Goal: Information Seeking & Learning: Learn about a topic

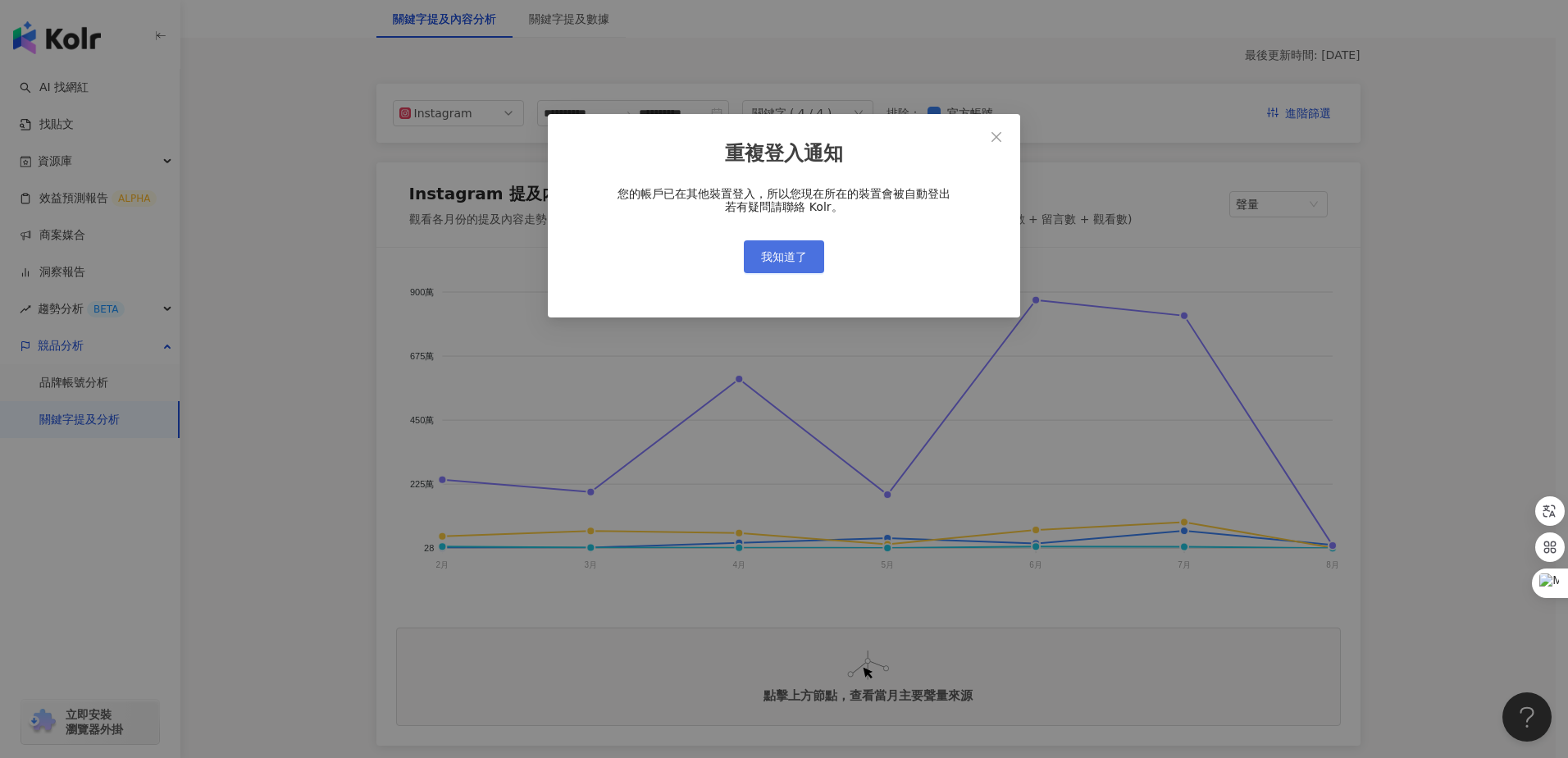
click at [792, 248] on button "我知道了" at bounding box center [784, 257] width 80 height 33
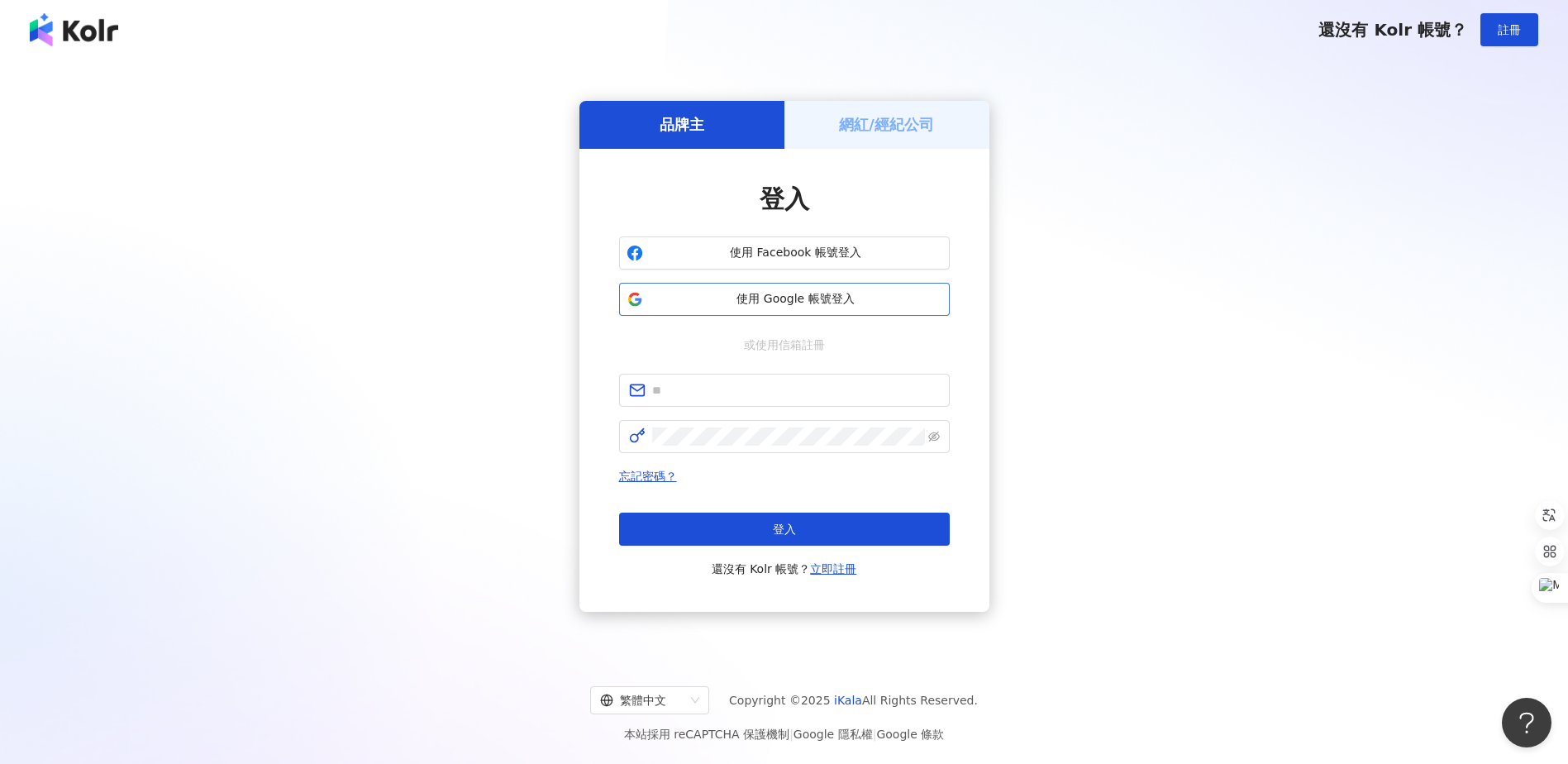
click at [932, 290] on button "使用 Google 帳號登入" at bounding box center [784, 299] width 331 height 33
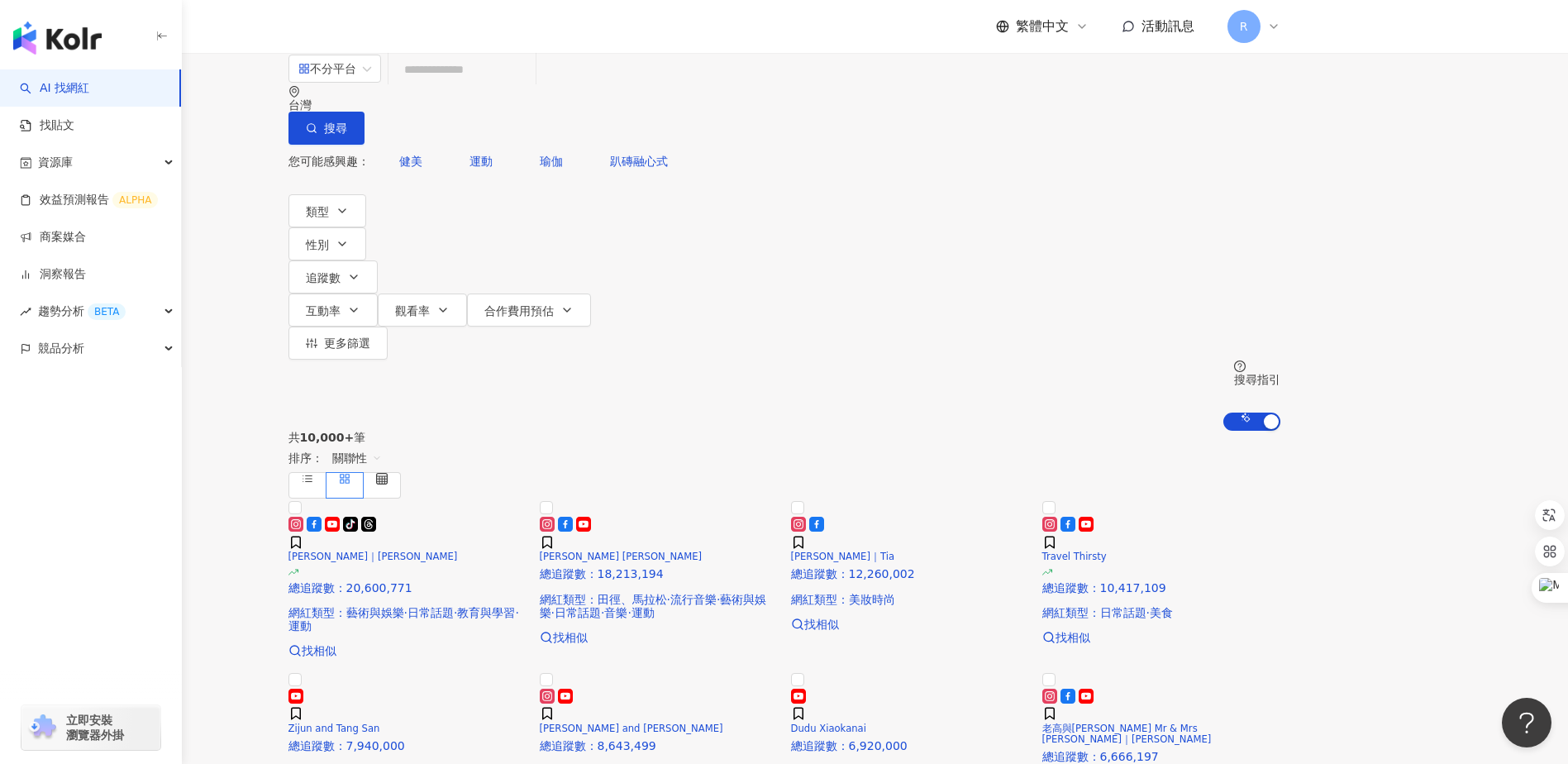
click at [1522, 343] on main "不分平台 台灣 搜尋 您可能感興趣： 健美 運動 瑜伽 趴磚融心式 類型 性別 追蹤數 互動率 觀看率 合作費用預估 更多篩選 搜尋指引 AI 開啟 AI 關…" at bounding box center [784, 674] width 1568 height 1243
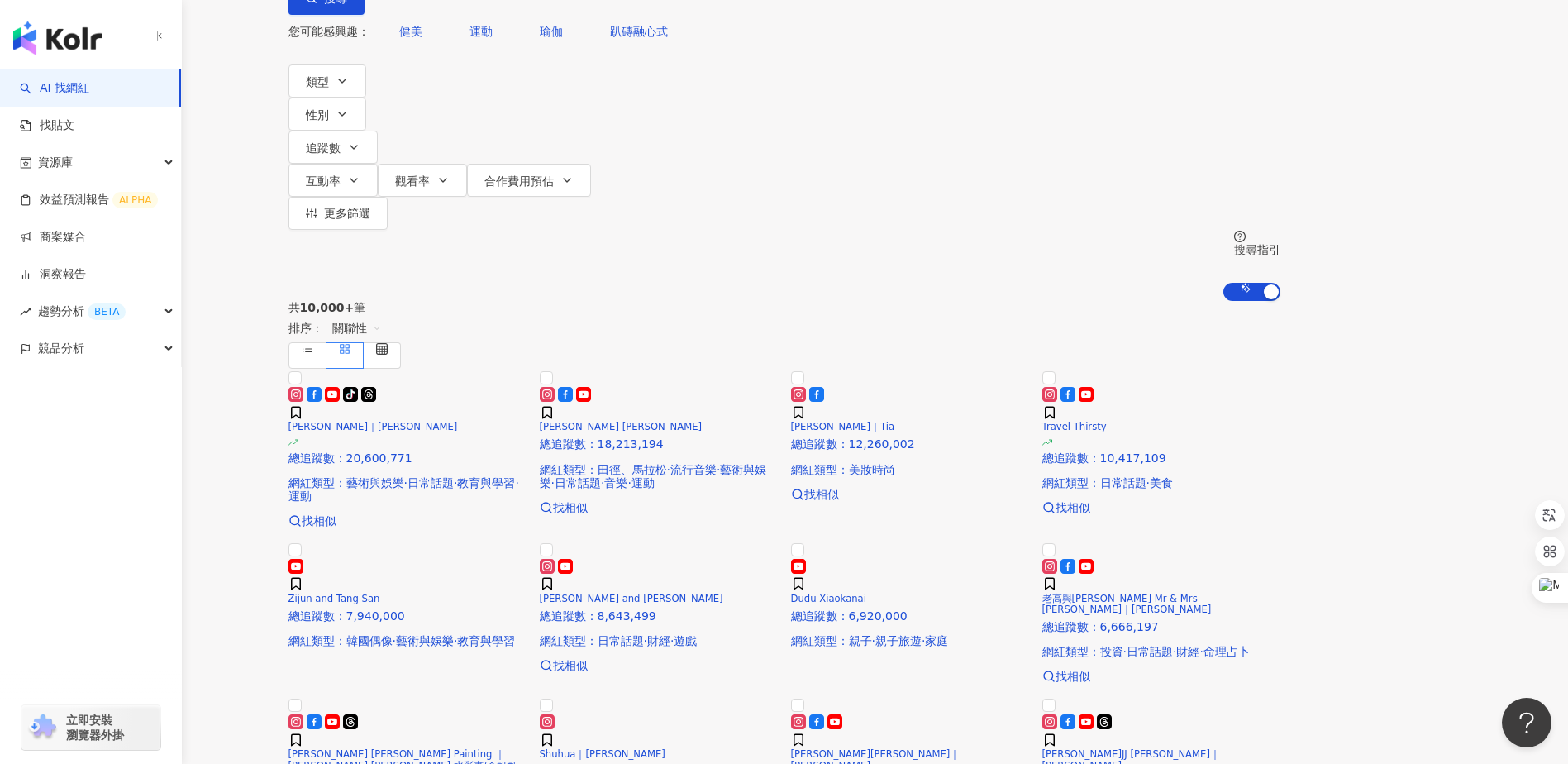
scroll to position [166, 0]
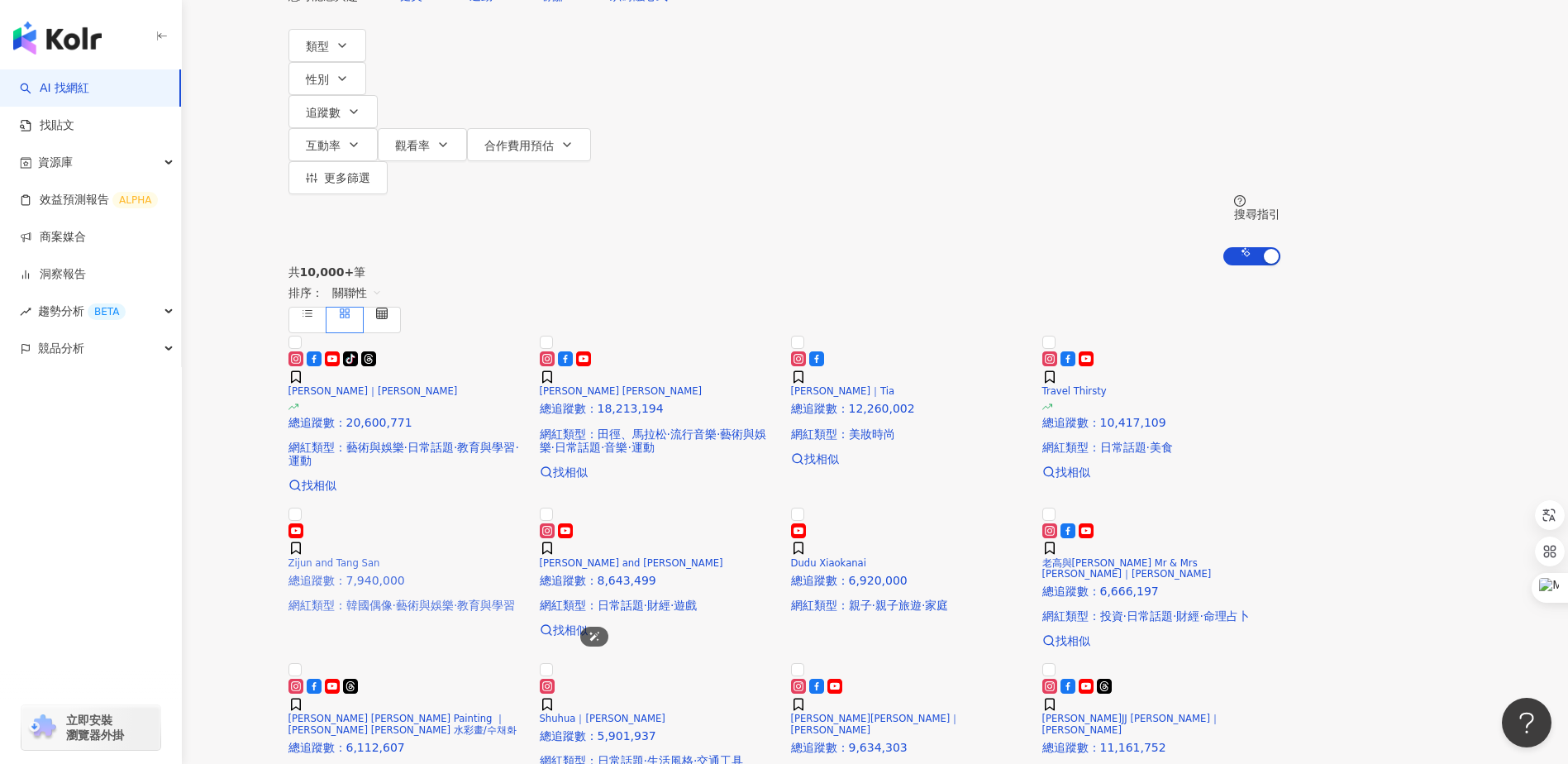
click at [289, 518] on img at bounding box center [289, 518] width 0 height 0
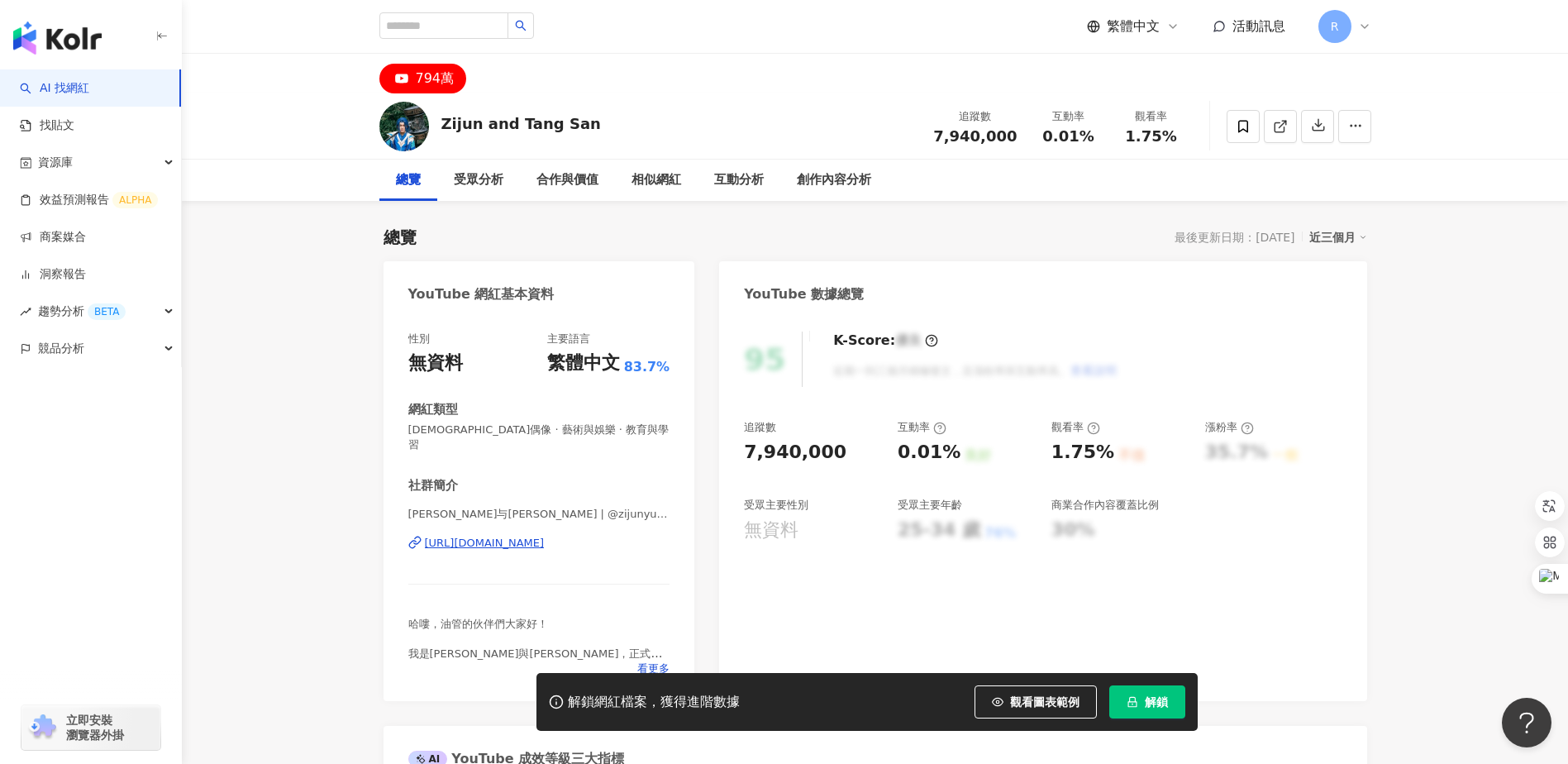
click at [1364, 484] on div "95 K-Score : 優良 近期一到三個月積極發文，且漲粉率與互動率高。 查看說明 追蹤數 7,940,000 互動率 0.01% 良好 觀看率 1.75…" at bounding box center [1042, 508] width 647 height 386
click at [1295, 504] on div "追蹤數 7,940,000 互動率 0.01% 良好 觀看率 1.75% 不佳 漲粉率 35.7% 一般 受眾主要性別 無資料 受眾主要年齡 25-34 歲 …" at bounding box center [1042, 481] width 597 height 122
drag, startPoint x: 1406, startPoint y: 623, endPoint x: 1397, endPoint y: 628, distance: 10.3
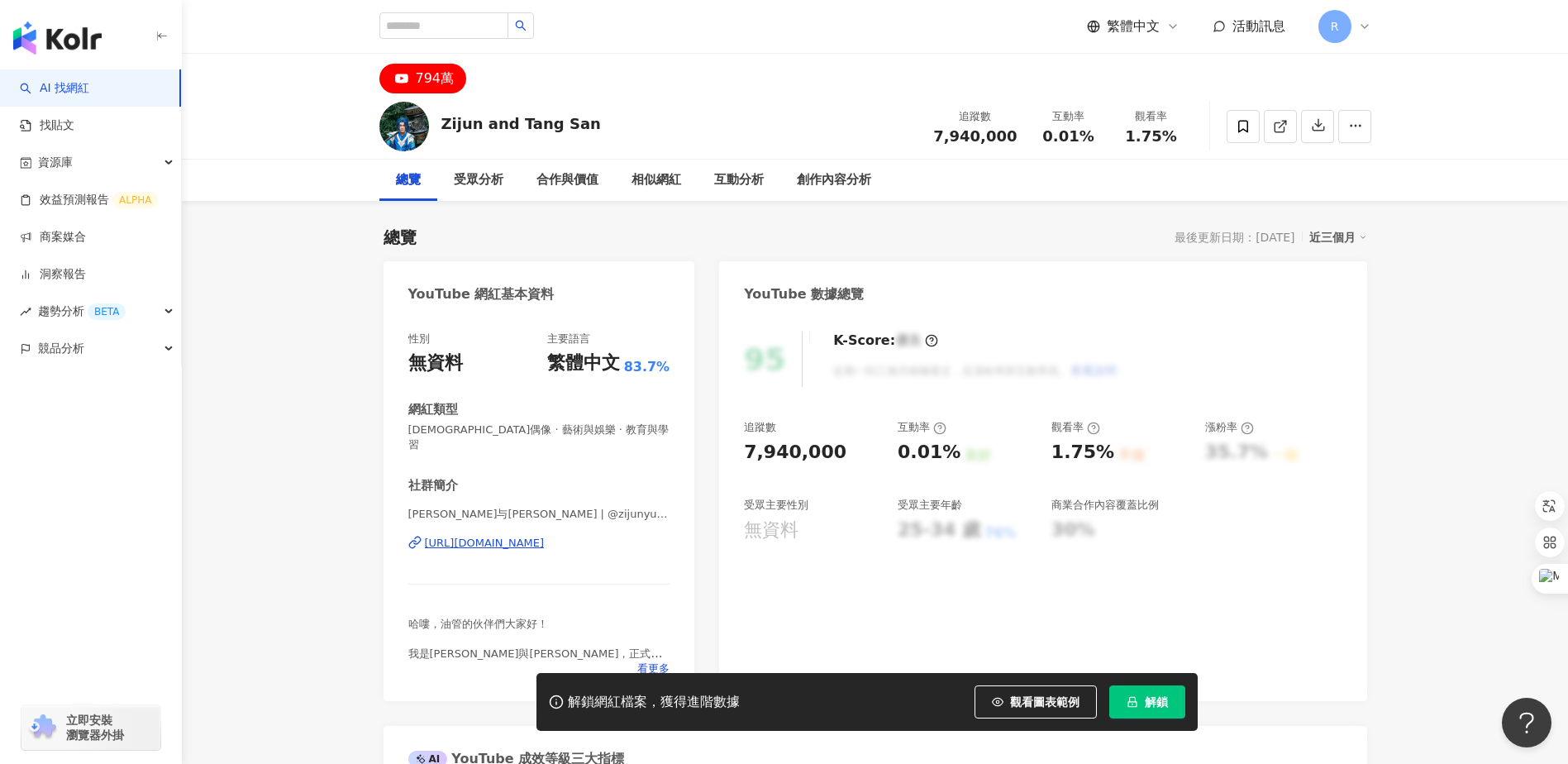
click at [66, 46] on img "button" at bounding box center [57, 38] width 89 height 33
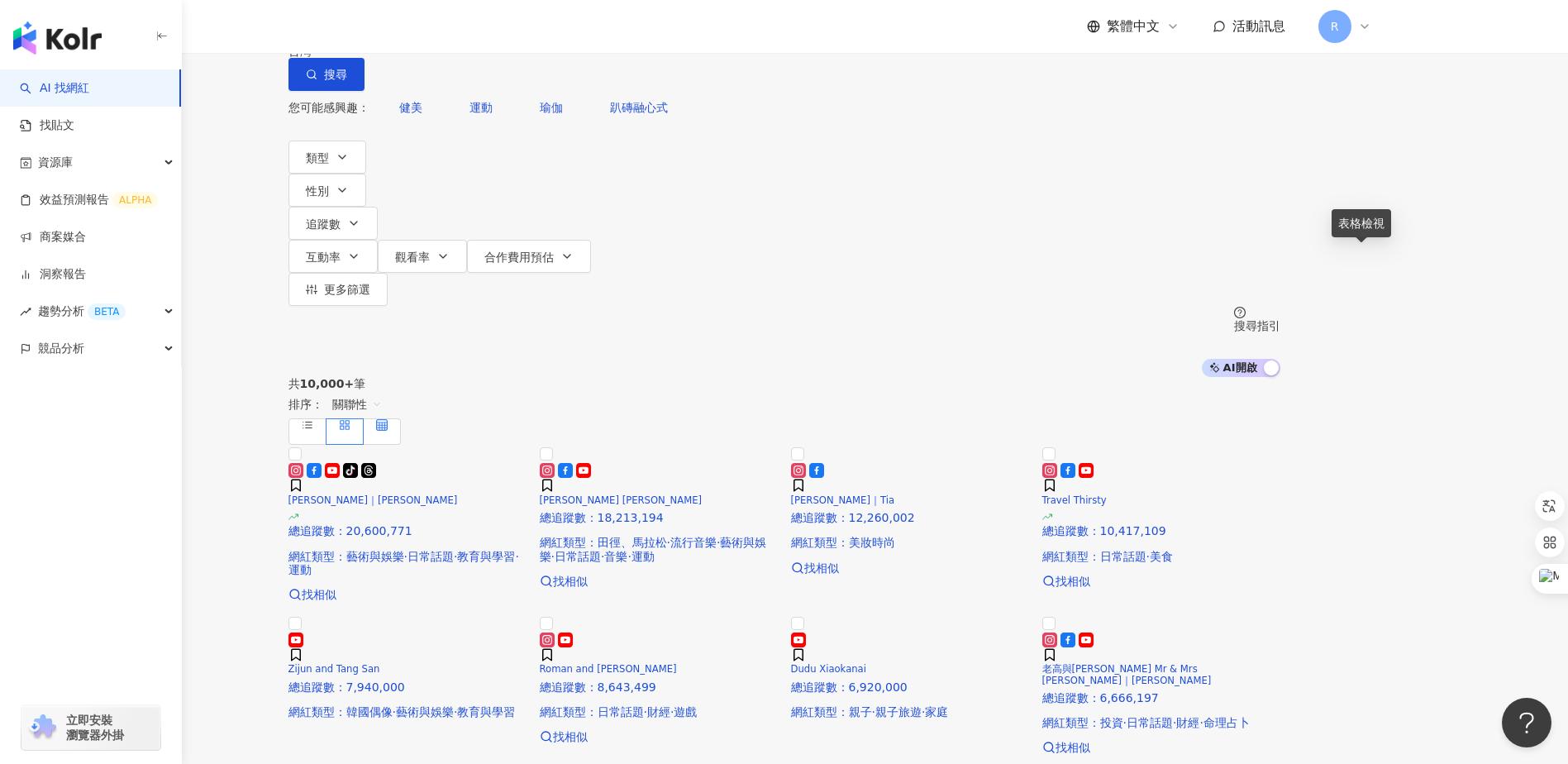
click at [388, 419] on icon at bounding box center [381, 424] width 11 height 11
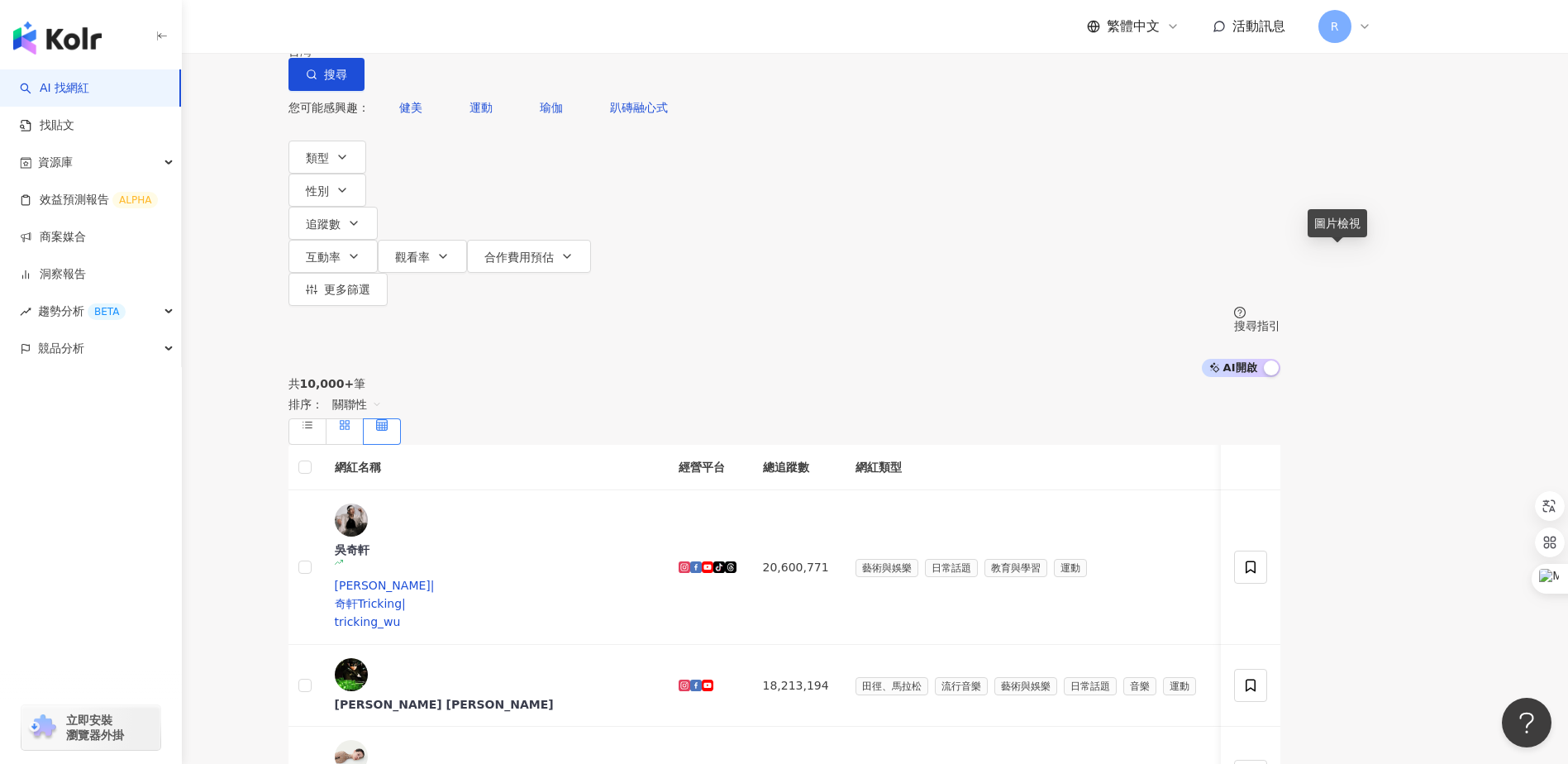
click at [351, 419] on icon at bounding box center [344, 424] width 11 height 11
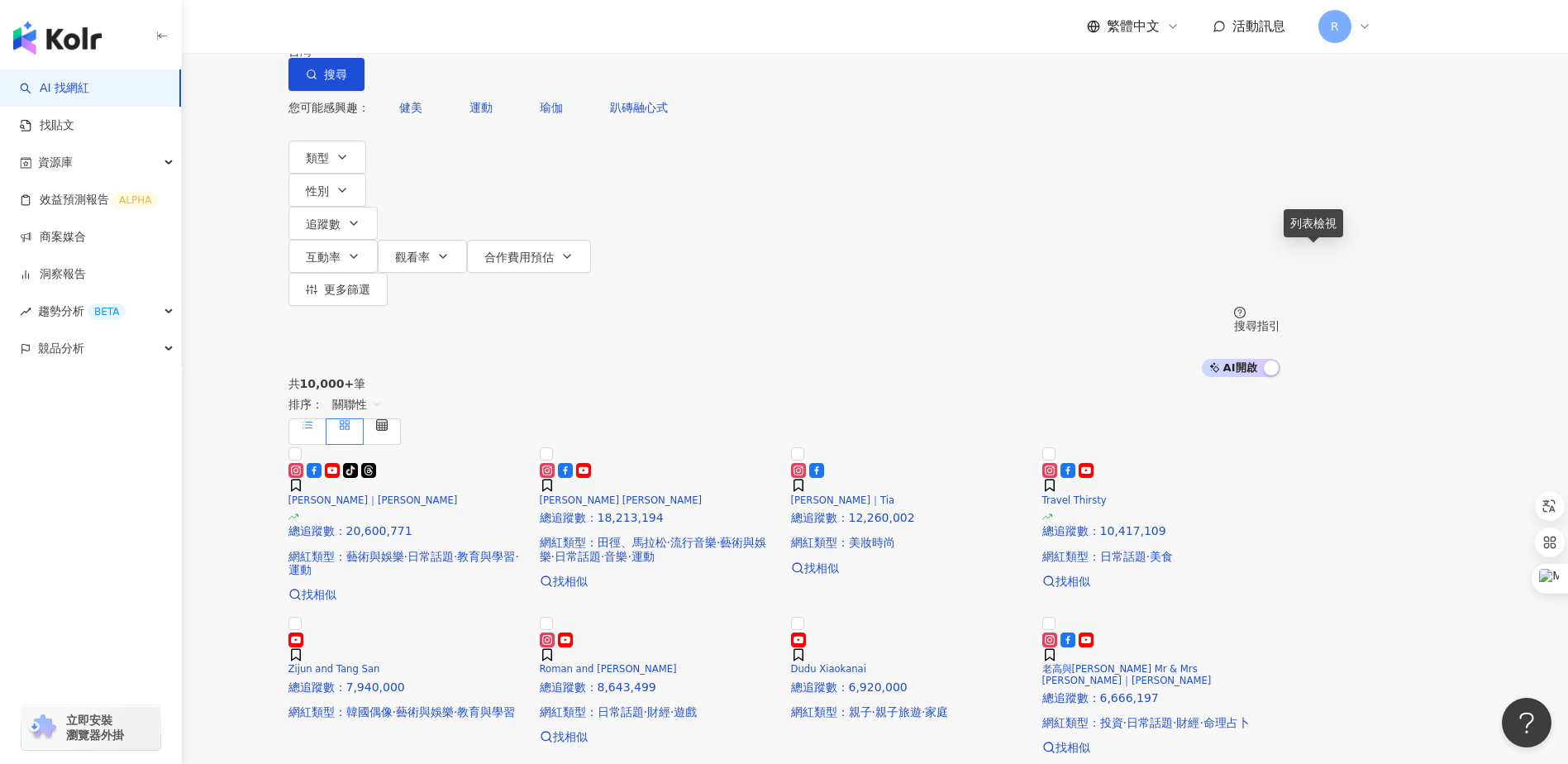
click at [312, 423] on line at bounding box center [309, 423] width 7 height 0
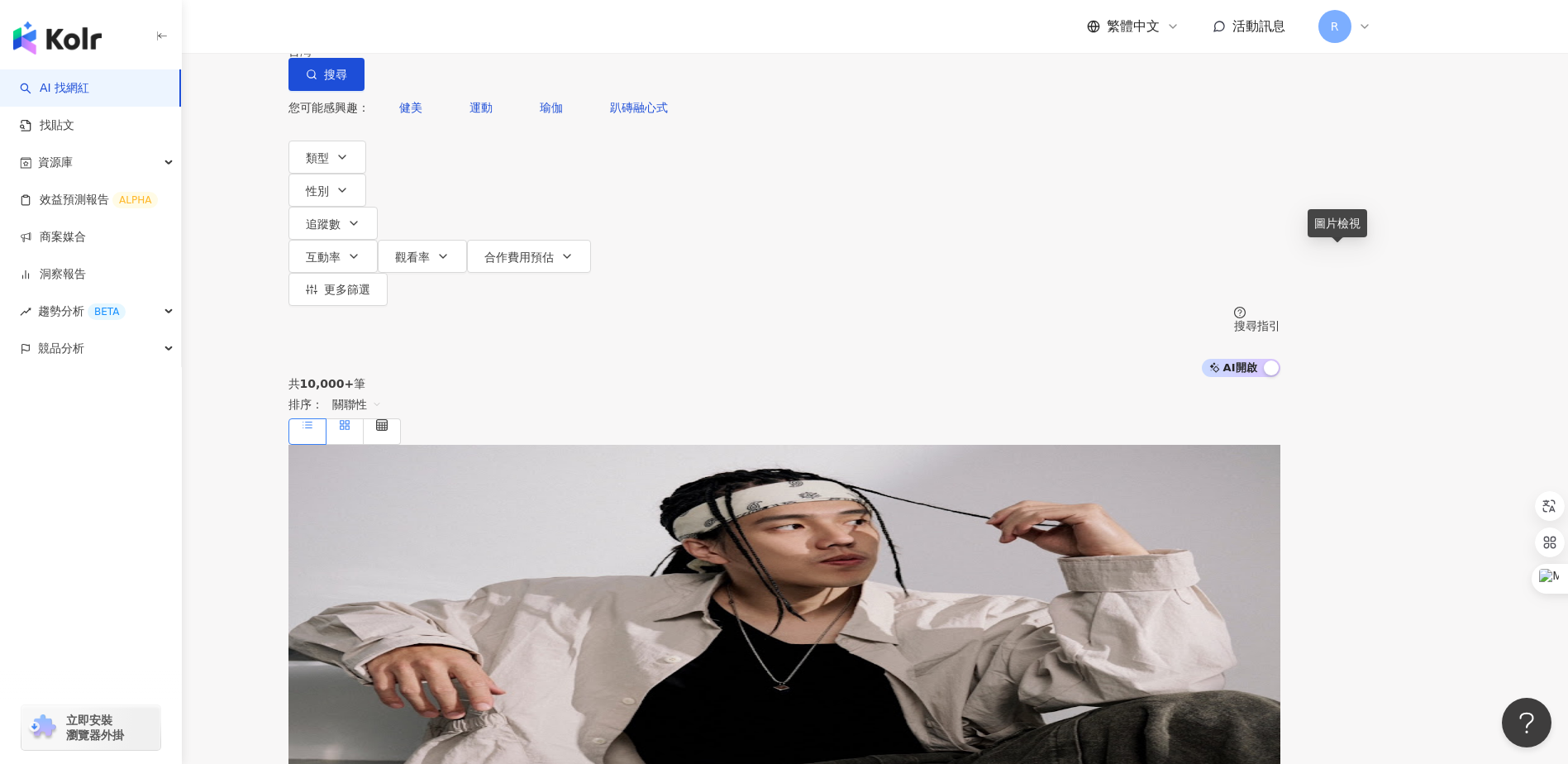
click at [343, 427] on rect at bounding box center [341, 429] width 3 height 3
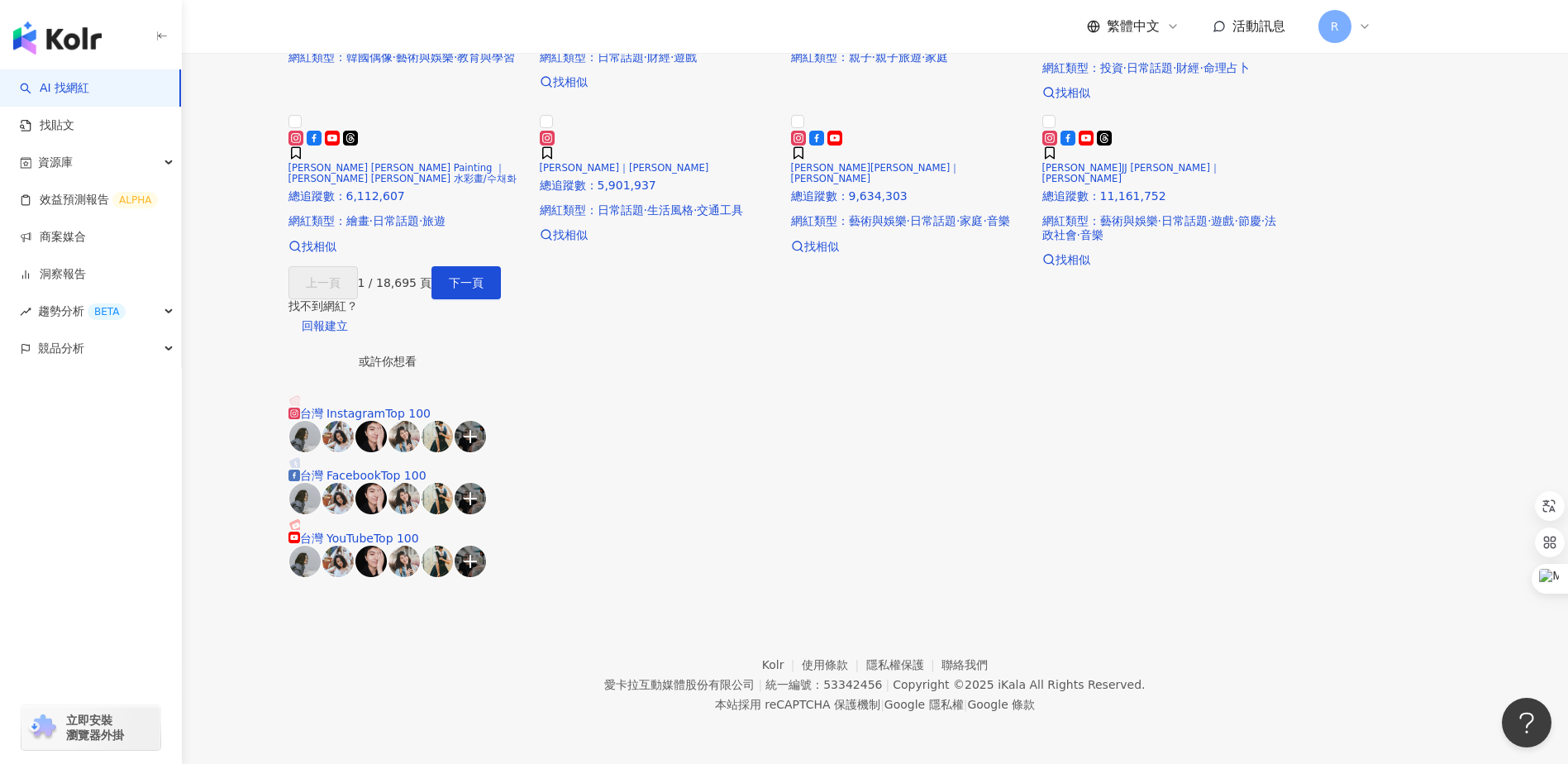
scroll to position [715, 0]
drag, startPoint x: 1483, startPoint y: 117, endPoint x: 1470, endPoint y: 128, distance: 17.0
